Goal: Navigation & Orientation: Find specific page/section

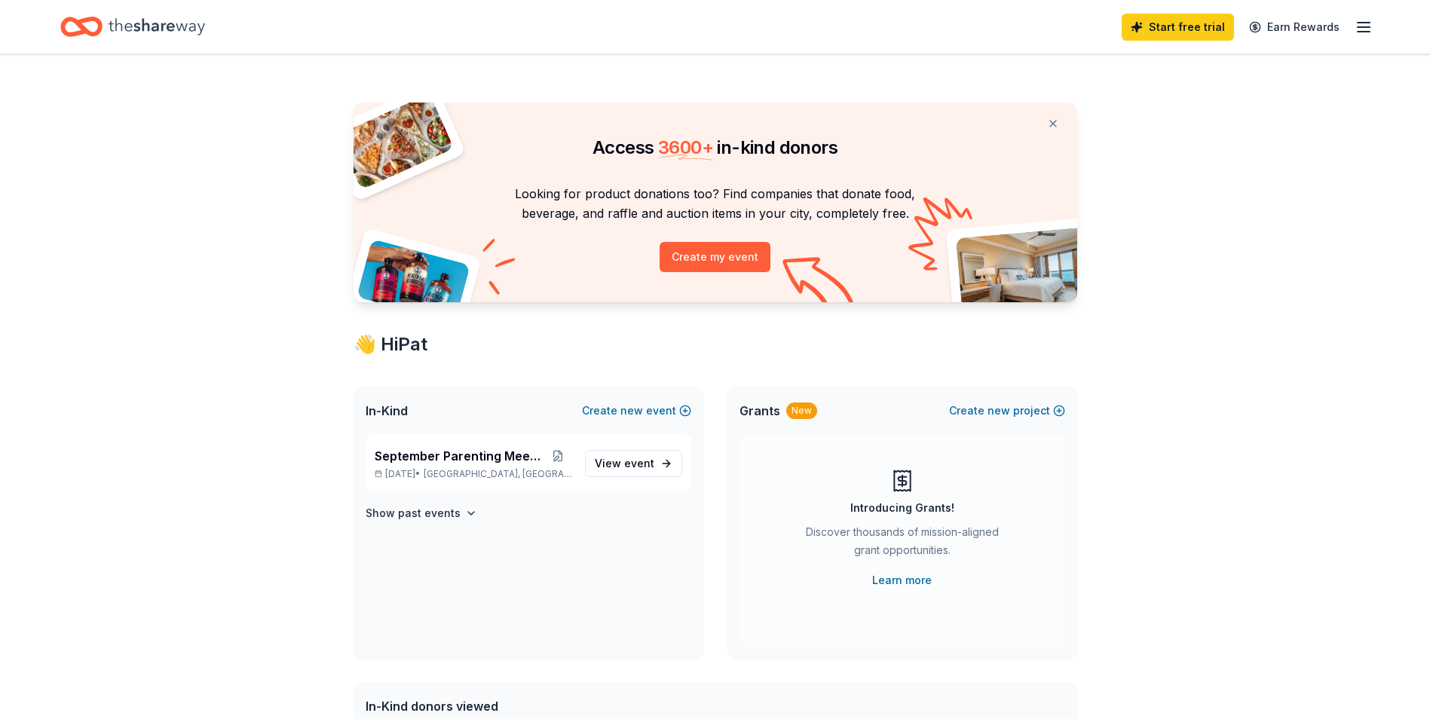
click at [139, 30] on icon "Home" at bounding box center [157, 26] width 96 height 17
click at [158, 24] on icon "Home" at bounding box center [157, 26] width 96 height 17
click at [1052, 123] on button at bounding box center [1053, 124] width 36 height 30
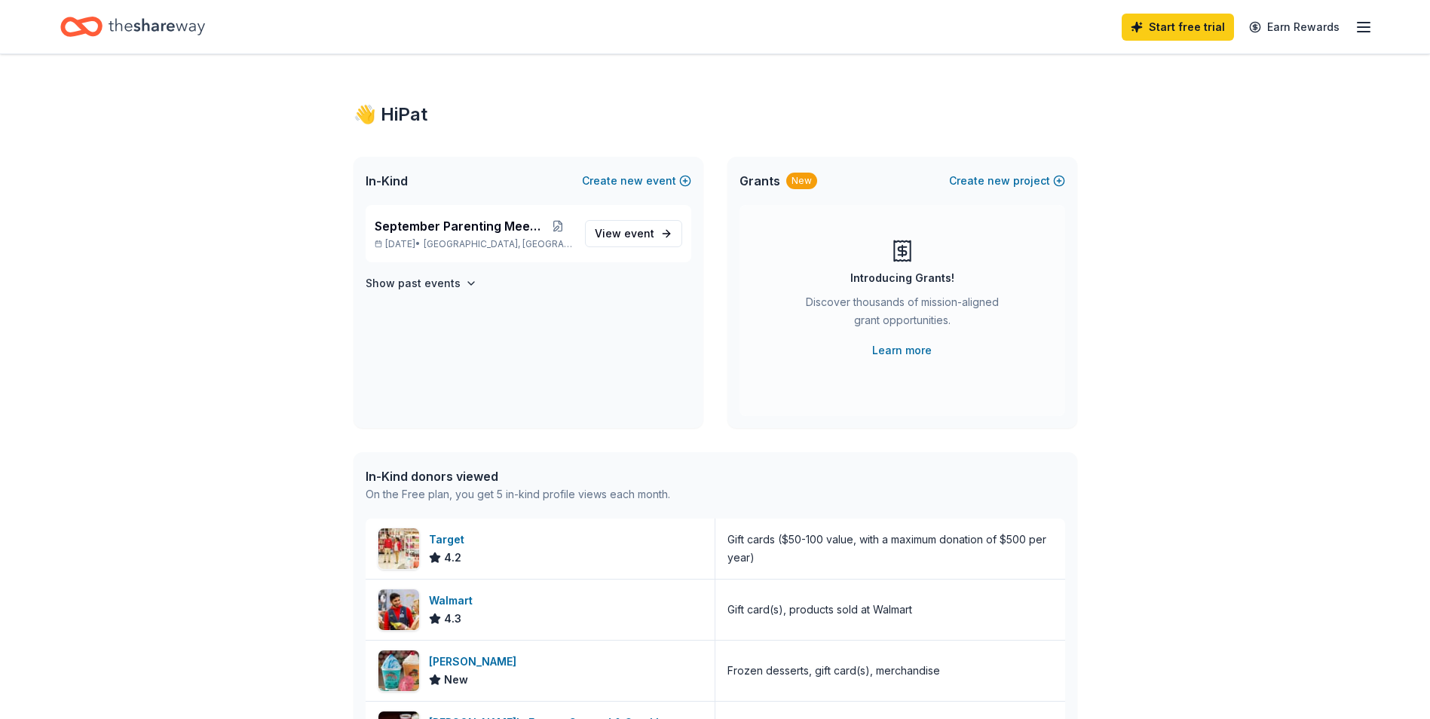
click at [127, 24] on icon "Home" at bounding box center [157, 26] width 96 height 17
click at [133, 27] on icon "Home" at bounding box center [157, 26] width 96 height 31
click at [99, 29] on icon "Home" at bounding box center [88, 26] width 23 height 15
click at [684, 182] on button "Create new event" at bounding box center [636, 181] width 109 height 18
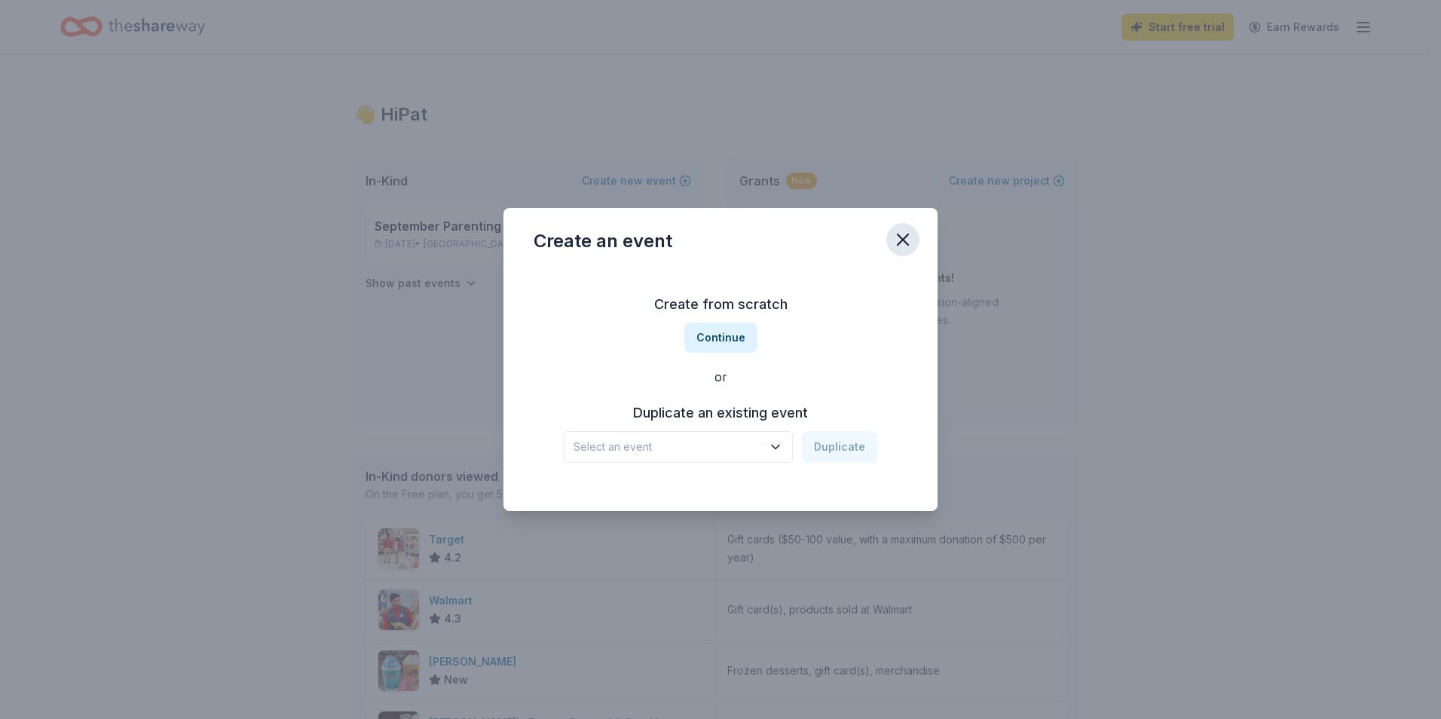
click at [906, 240] on icon "button" at bounding box center [902, 239] width 21 height 21
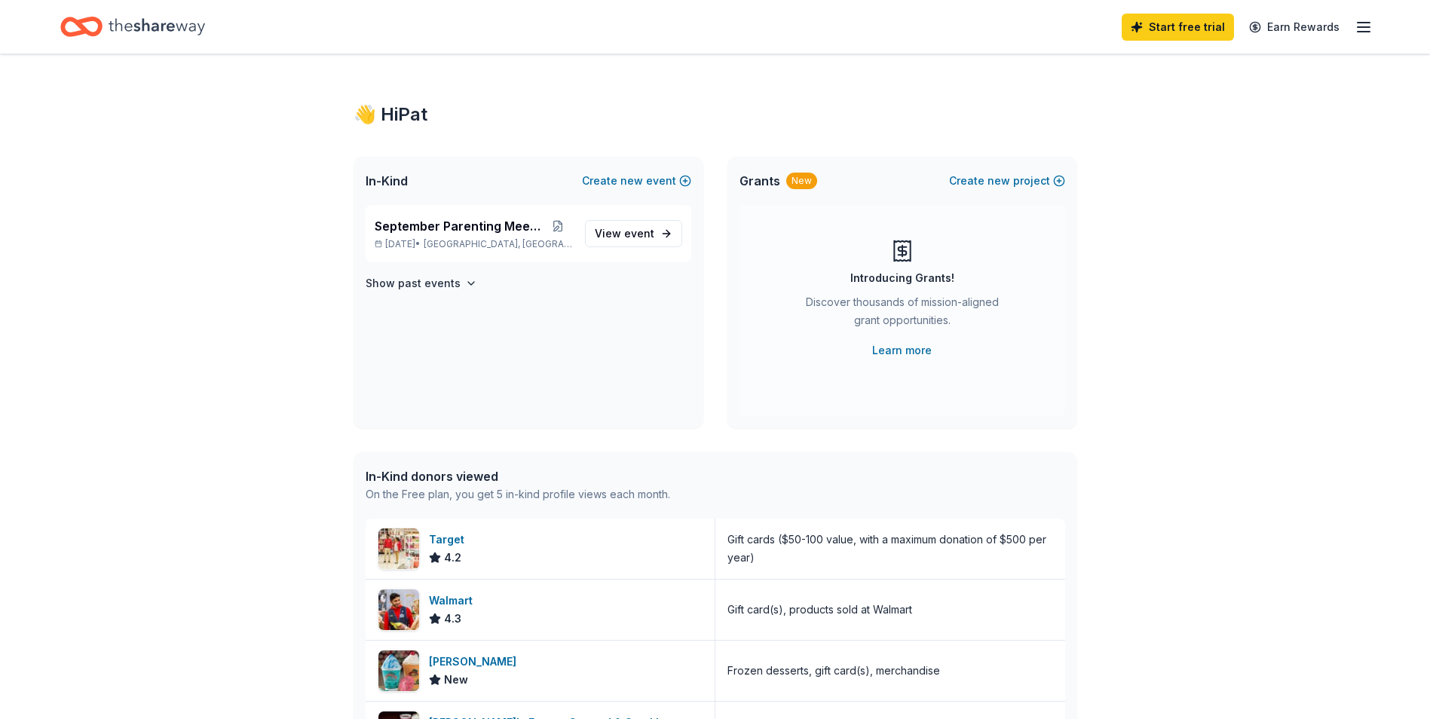
click at [1360, 29] on icon "button" at bounding box center [1364, 27] width 18 height 18
click at [1230, 470] on div "👋 Hi [PERSON_NAME] In-Kind Create new event September Parenting Meeting [DATE] …" at bounding box center [715, 580] width 1430 height 1052
click at [95, 28] on icon "Home" at bounding box center [81, 26] width 42 height 35
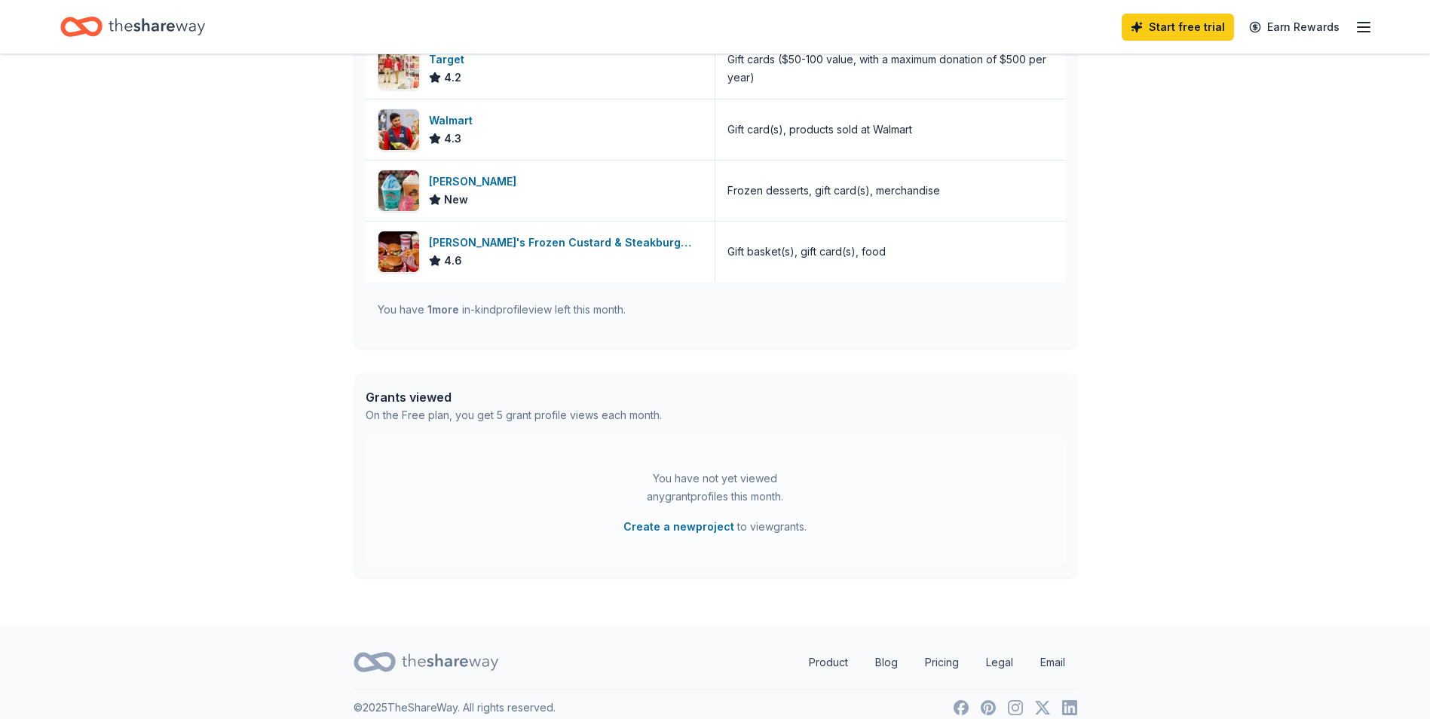
scroll to position [496, 0]
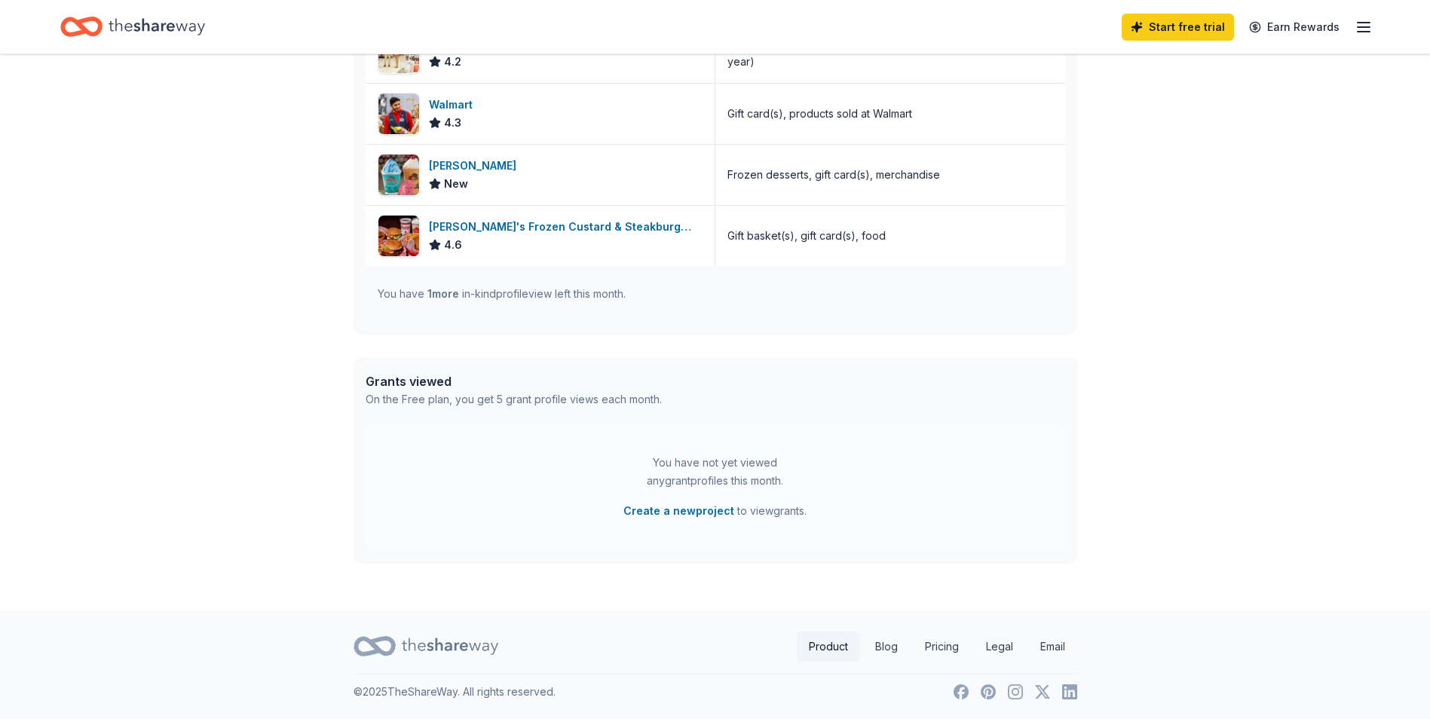
click at [827, 647] on link "Product" at bounding box center [828, 647] width 63 height 30
